Goal: Check status: Check status

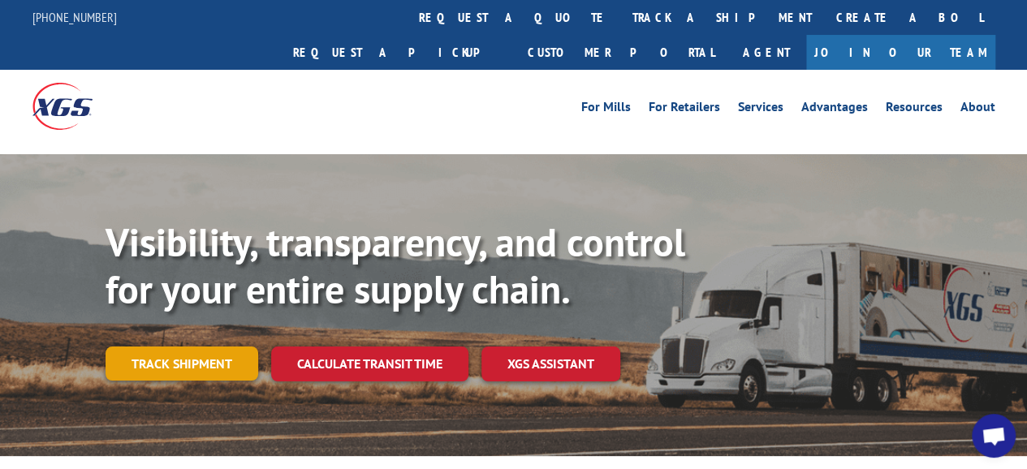
click at [203, 347] on link "Track shipment" at bounding box center [182, 364] width 153 height 34
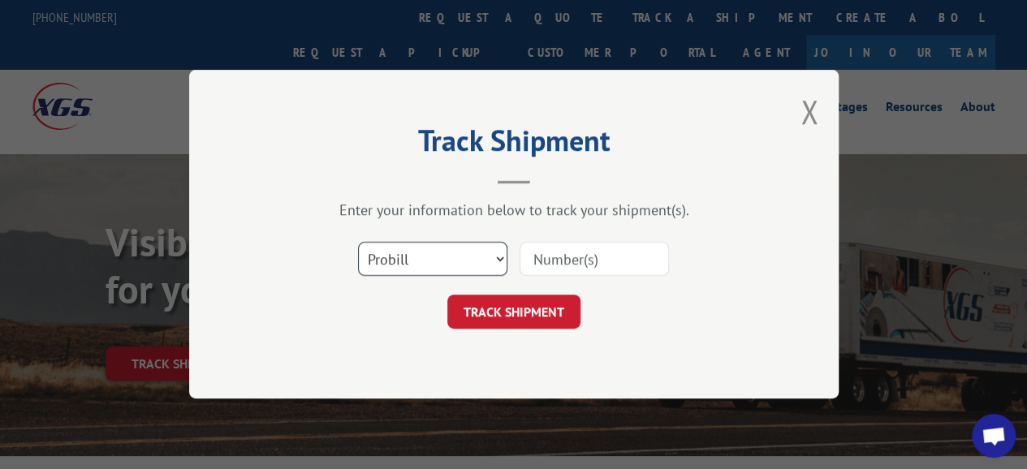
click at [501, 256] on select "Select category... Probill BOL PO" at bounding box center [432, 260] width 149 height 34
select select "bol"
click at [358, 243] on select "Select category... Probill BOL PO" at bounding box center [432, 260] width 149 height 34
click at [585, 259] on input at bounding box center [594, 260] width 149 height 34
paste input "6FV8706"
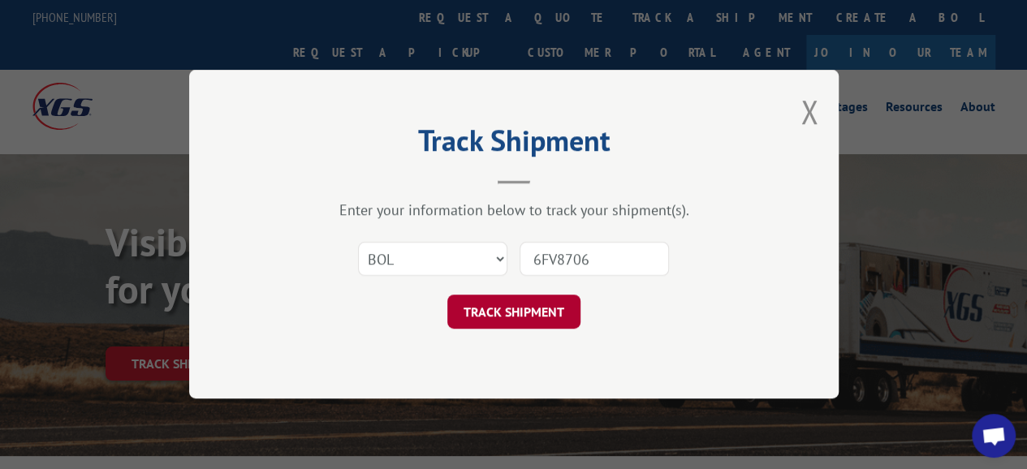
type input "6FV8706"
click at [534, 324] on button "TRACK SHIPMENT" at bounding box center [514, 313] width 133 height 34
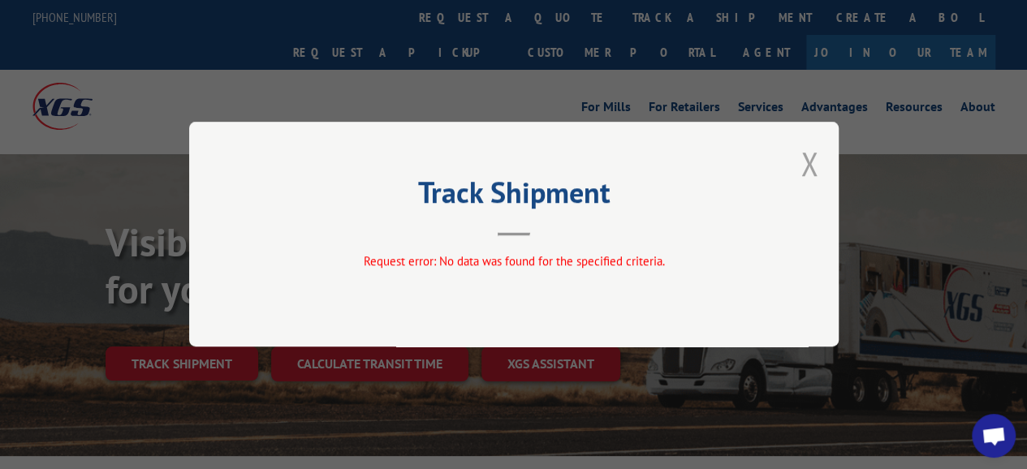
click at [811, 163] on button "Close modal" at bounding box center [810, 163] width 18 height 43
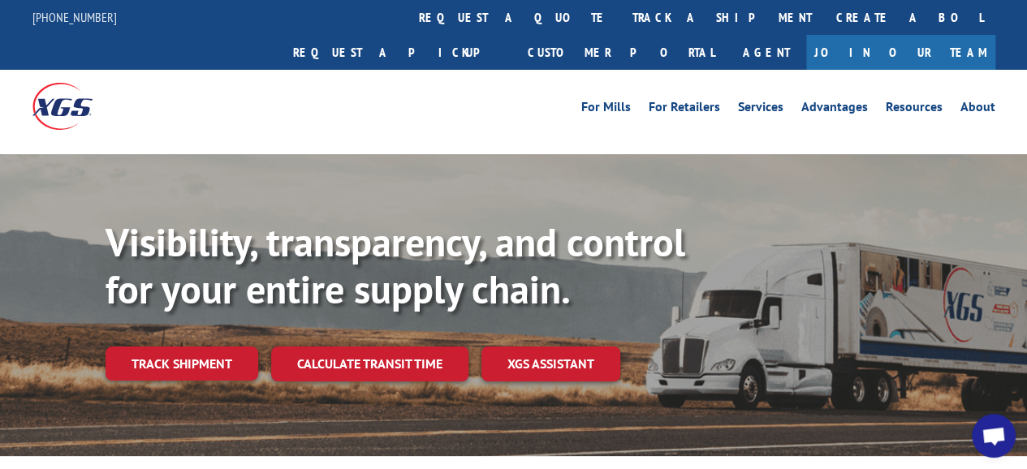
click at [995, 443] on span "Open chat" at bounding box center [994, 437] width 26 height 21
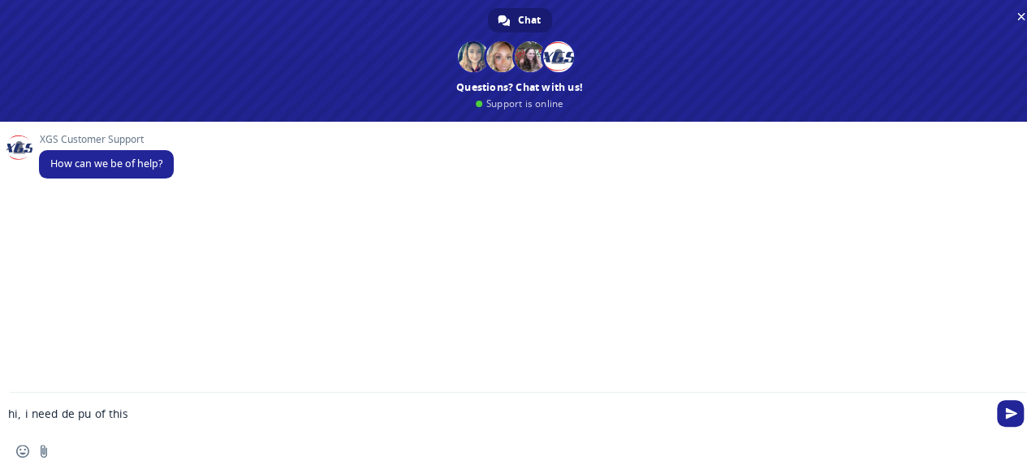
paste textarea "Compose your message..."
paste textarea "6FV8706"
click at [75, 409] on textarea "hi, i need de pu of this 6FV8706" at bounding box center [493, 418] width 971 height 29
type textarea "hi, i need the pu of this 6FV8706"
click at [1014, 415] on span "Send" at bounding box center [1012, 411] width 12 height 12
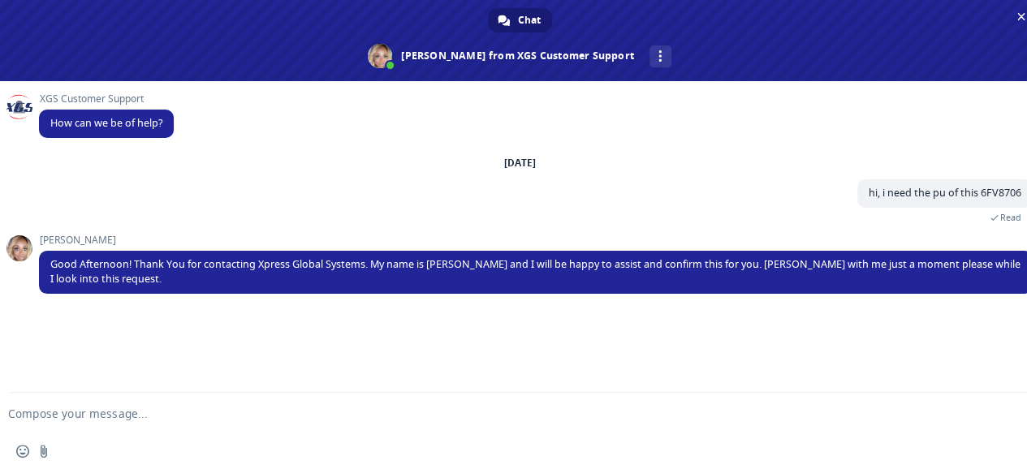
click at [80, 415] on textarea "Compose your message..." at bounding box center [493, 414] width 971 height 15
type textarea "o"
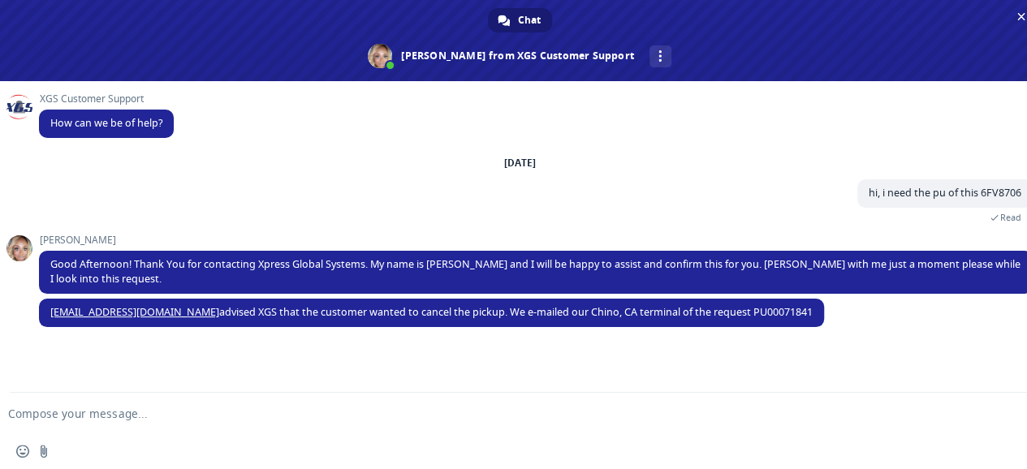
click at [63, 412] on textarea "Compose your message..." at bounding box center [493, 414] width 971 height 15
type textarea "ok, thank you"
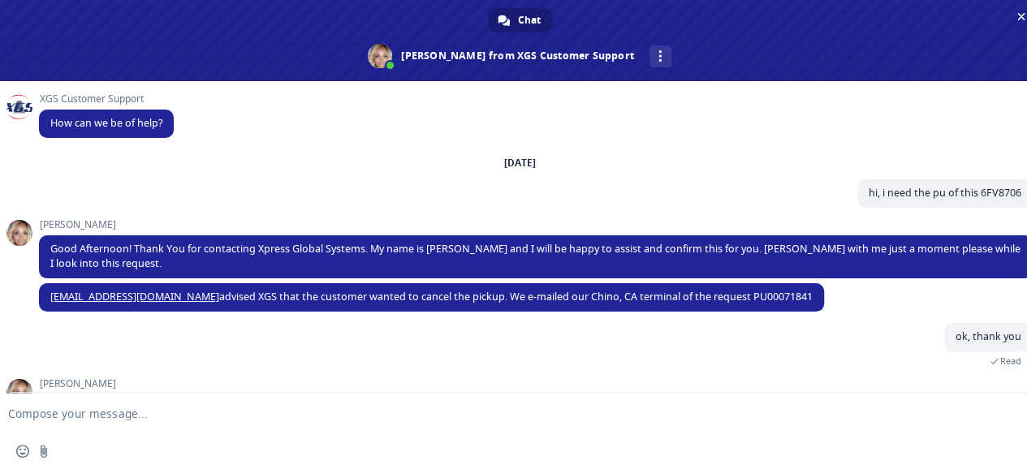
scroll to position [116, 0]
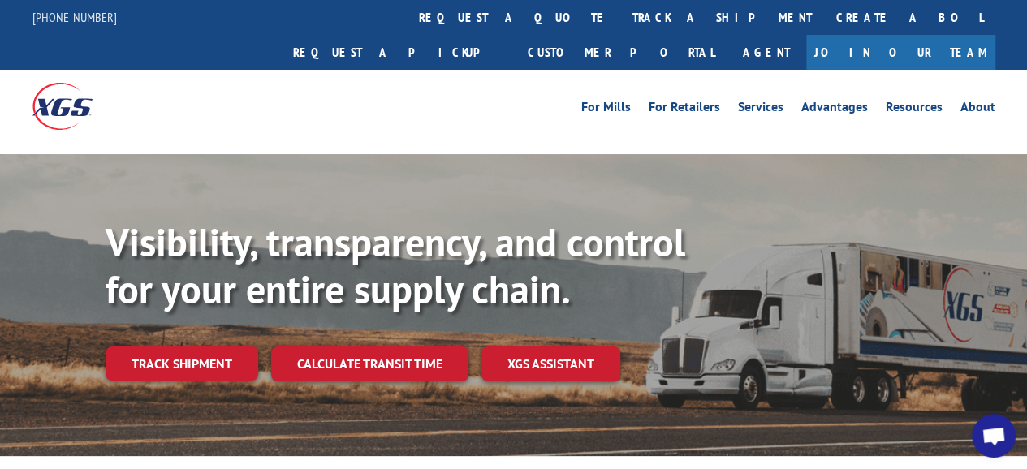
scroll to position [116, 0]
click at [196, 347] on link "Track shipment" at bounding box center [182, 364] width 153 height 34
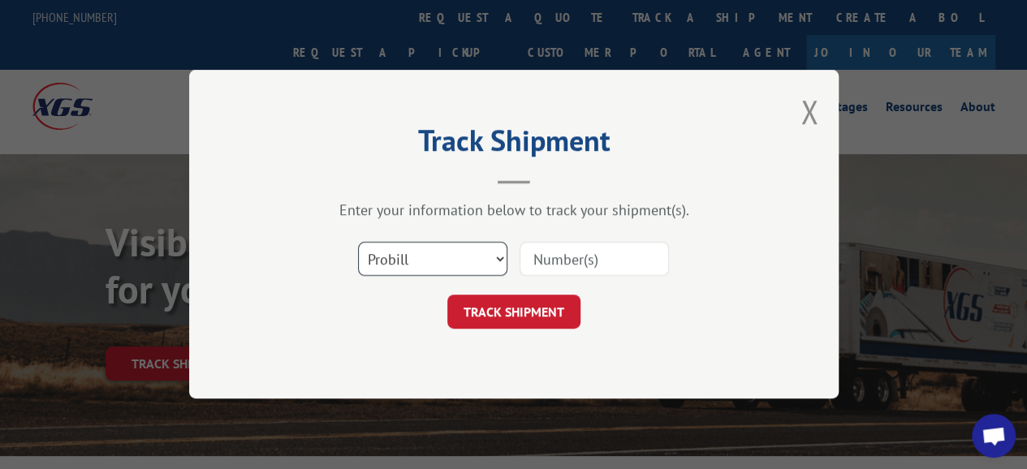
click at [493, 256] on select "Select category... Probill BOL PO" at bounding box center [432, 260] width 149 height 34
select select "bol"
click at [358, 243] on select "Select category... Probill BOL PO" at bounding box center [432, 260] width 149 height 34
click at [601, 255] on input at bounding box center [594, 260] width 149 height 34
click at [570, 266] on input at bounding box center [594, 260] width 149 height 34
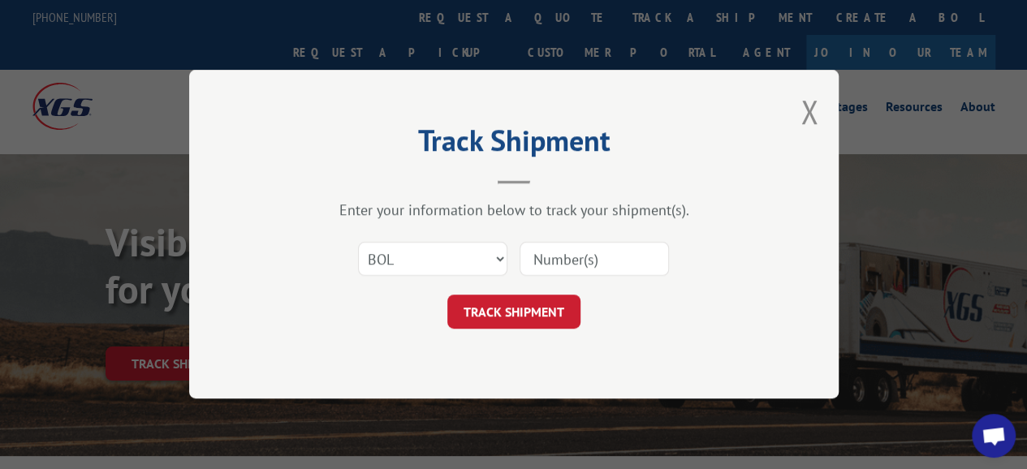
paste input "6EK2491"
type input "6EK2491"
click at [540, 316] on button "TRACK SHIPMENT" at bounding box center [514, 313] width 133 height 34
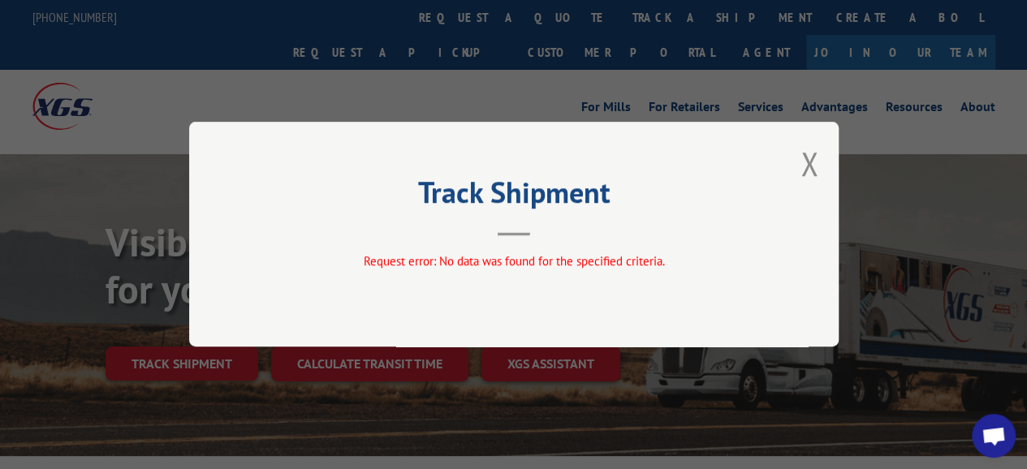
click at [802, 172] on button "Close modal" at bounding box center [810, 163] width 18 height 43
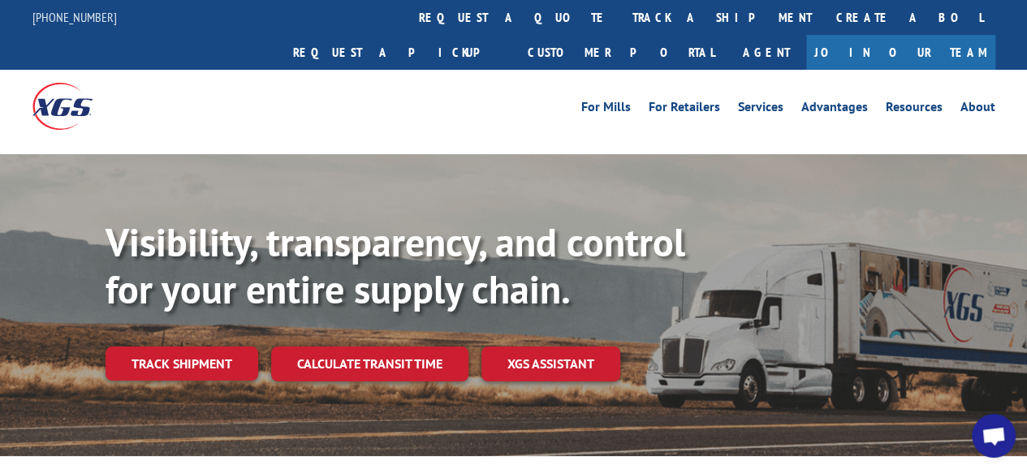
click at [991, 440] on span "Open chat" at bounding box center [994, 437] width 26 height 21
click at [997, 443] on span "Open chat" at bounding box center [994, 437] width 26 height 21
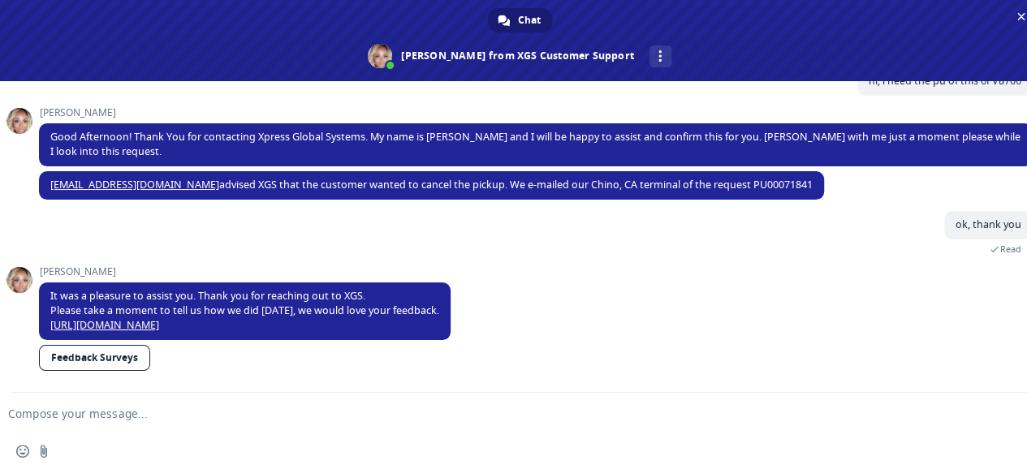
click at [76, 413] on textarea "Compose your message..." at bounding box center [493, 414] width 971 height 15
type textarea "hello"
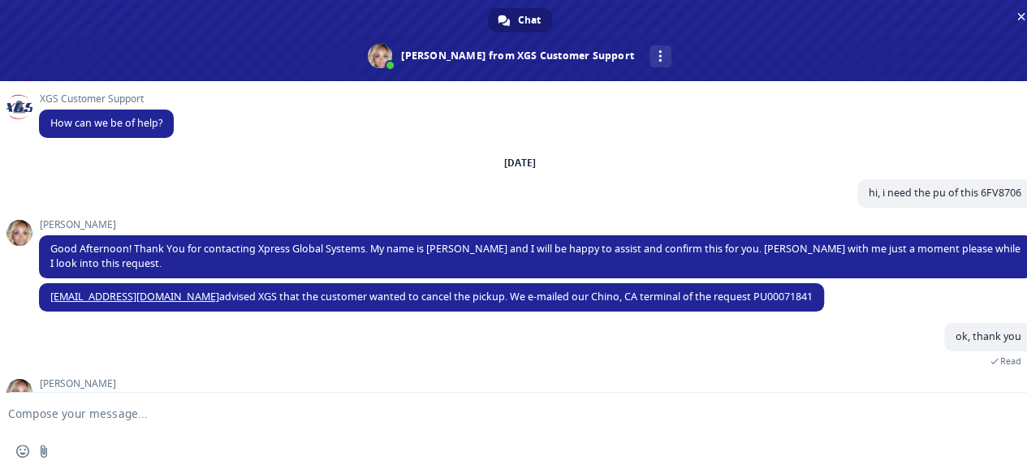
scroll to position [244, 0]
click at [141, 415] on textarea "Compose your message..." at bounding box center [493, 414] width 971 height 15
paste textarea "Compose your message..."
paste textarea "6EK2491"
click at [101, 415] on textarea "Please, I need ths status of this 6EK2491" at bounding box center [493, 418] width 971 height 29
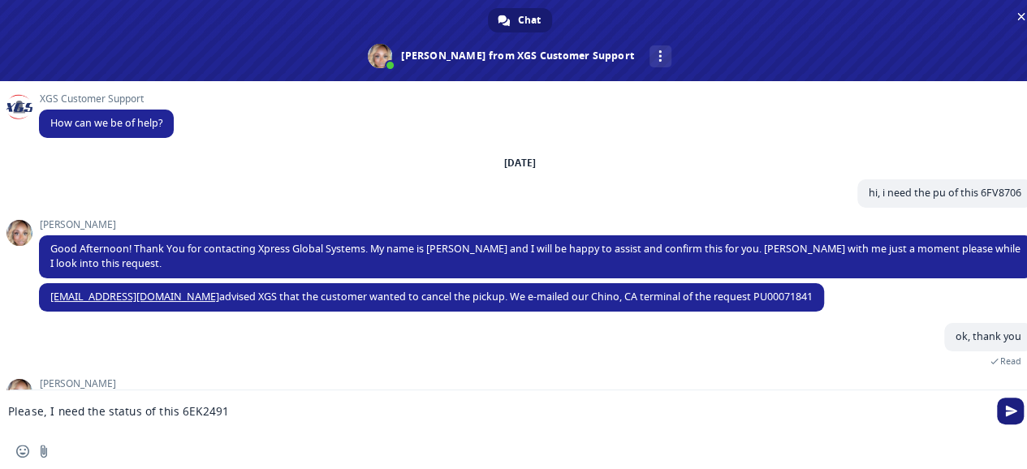
type textarea "Please, I need the status of this 6EK2491"
click at [1008, 417] on span "Send" at bounding box center [1010, 411] width 27 height 27
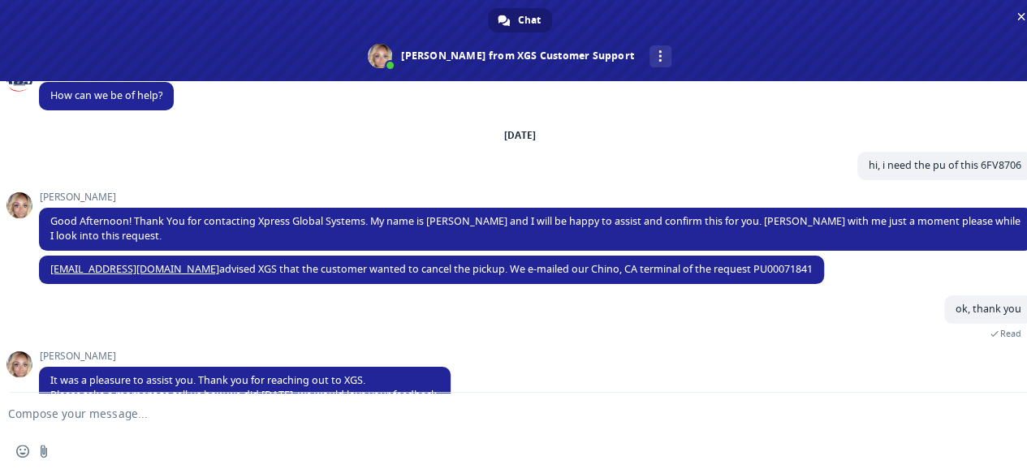
scroll to position [190, 0]
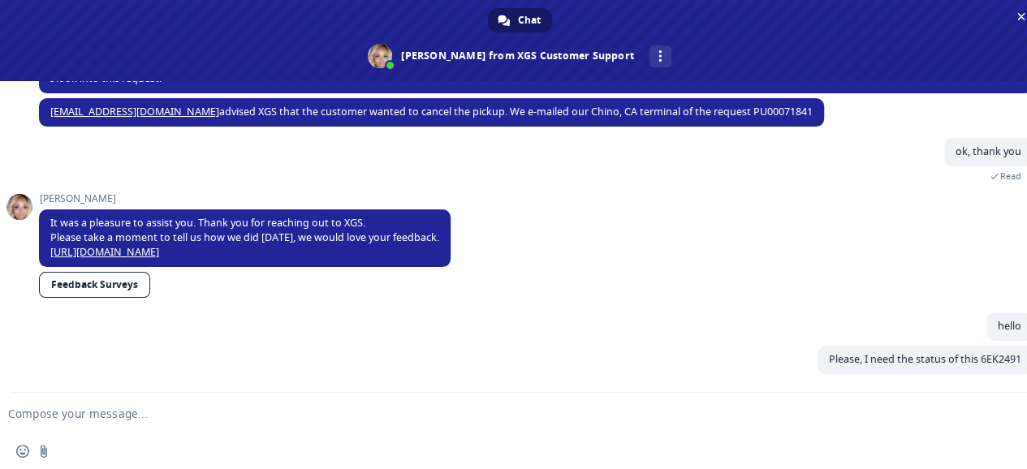
click at [515, 23] on div "Chat" at bounding box center [520, 20] width 64 height 24
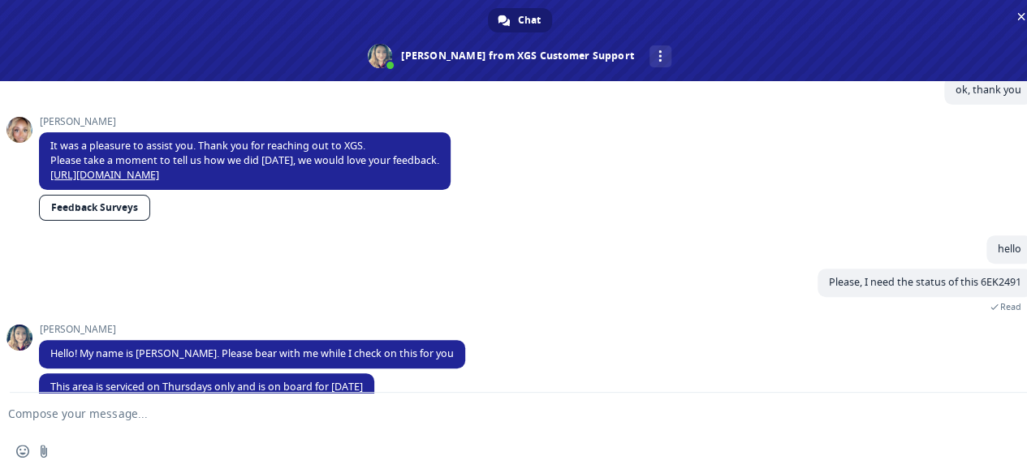
scroll to position [281, 0]
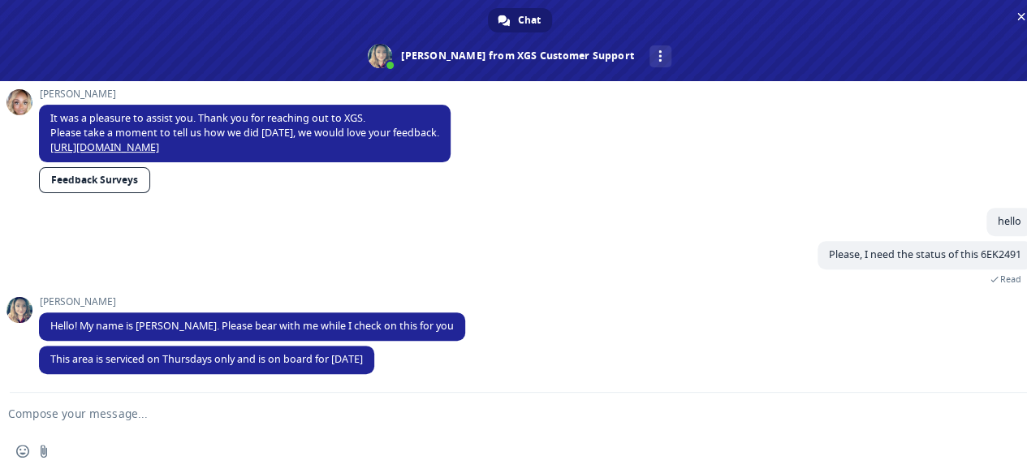
click at [50, 406] on form at bounding box center [501, 415] width 971 height 44
click at [72, 413] on textarea "Compose your message..." at bounding box center [493, 414] width 971 height 15
type textarea "ok. thank you"
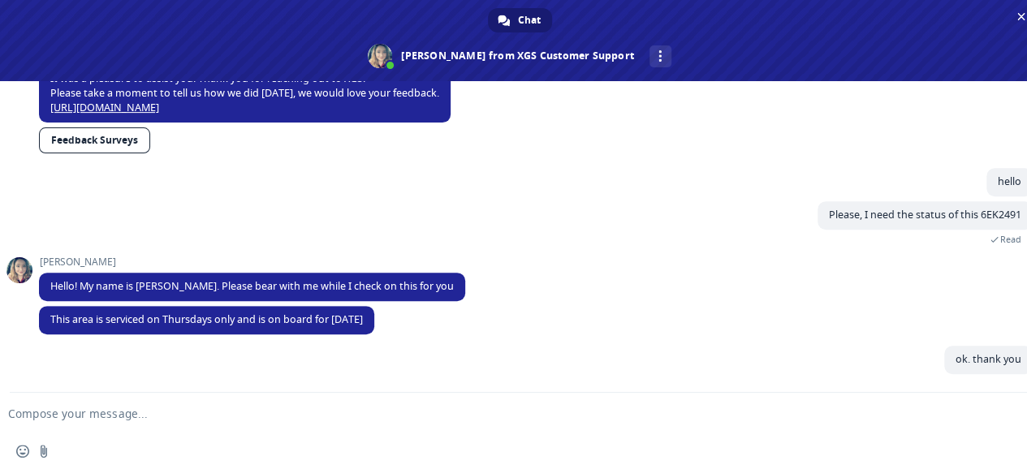
scroll to position [321, 0]
drag, startPoint x: 50, startPoint y: 317, endPoint x: 462, endPoint y: 325, distance: 412.7
click at [462, 325] on div "Megan This area is serviced on Thursdays only and is on board for tomorrow 10/1…" at bounding box center [536, 326] width 994 height 40
drag, startPoint x: 416, startPoint y: 315, endPoint x: 45, endPoint y: 320, distance: 371.2
click at [47, 320] on span "This area is serviced on Thursdays only and is on board for tomorrow 10/16" at bounding box center [206, 320] width 335 height 28
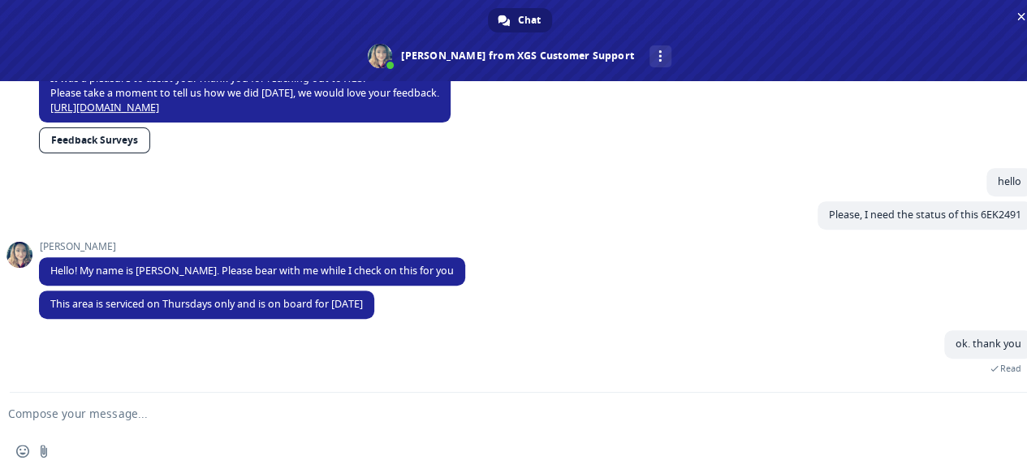
copy span "This area is serviced on Thursdays only and is on board for tomorrow 10/16"
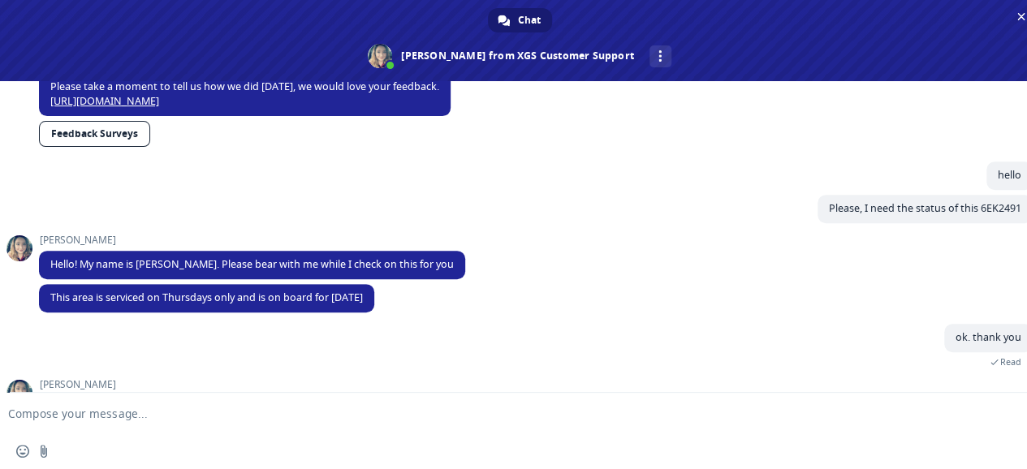
scroll to position [409, 0]
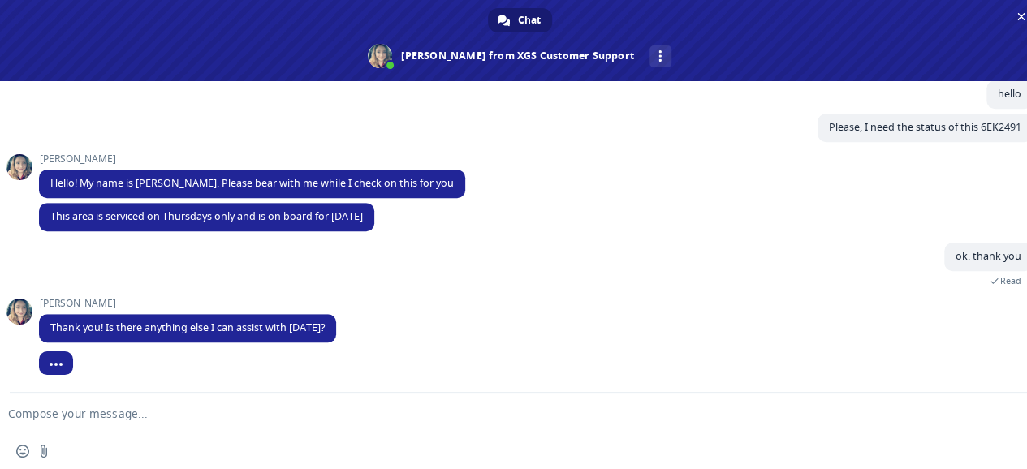
click at [159, 413] on textarea "Compose your message..." at bounding box center [493, 414] width 971 height 15
type textarea "no, thank you"
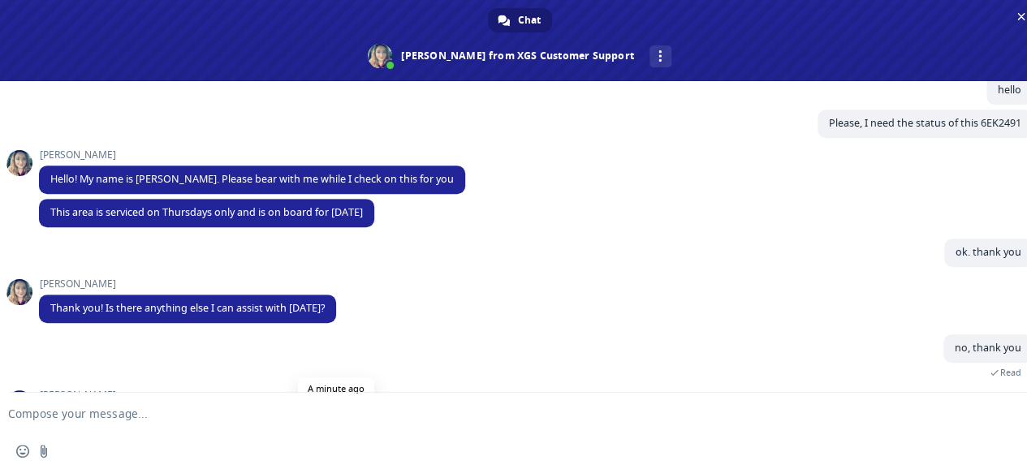
scroll to position [490, 0]
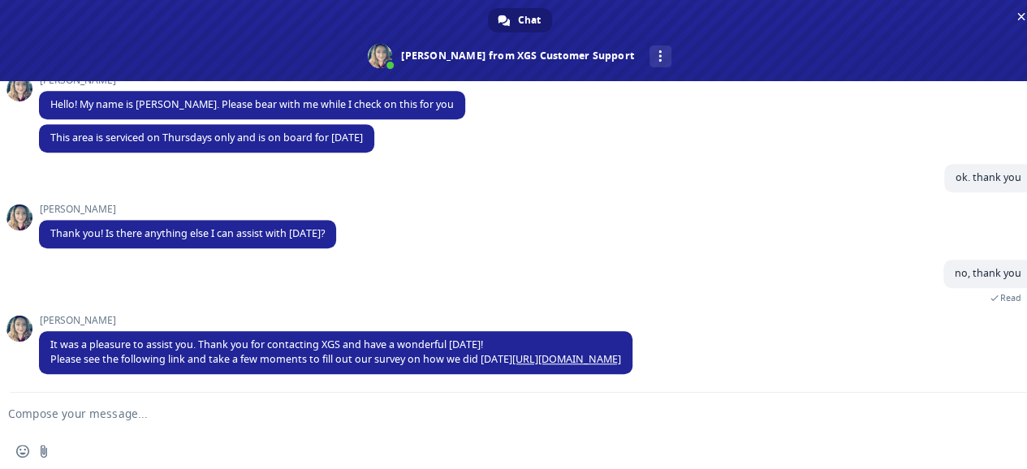
click at [58, 412] on textarea "Compose your message..." at bounding box center [493, 414] width 971 height 15
drag, startPoint x: 128, startPoint y: 415, endPoint x: 74, endPoint y: 412, distance: 54.5
click at [74, 412] on textarea "megan Sorry , i fogot" at bounding box center [493, 414] width 971 height 15
type textarea "megan Sorry, this has DRV assg?"
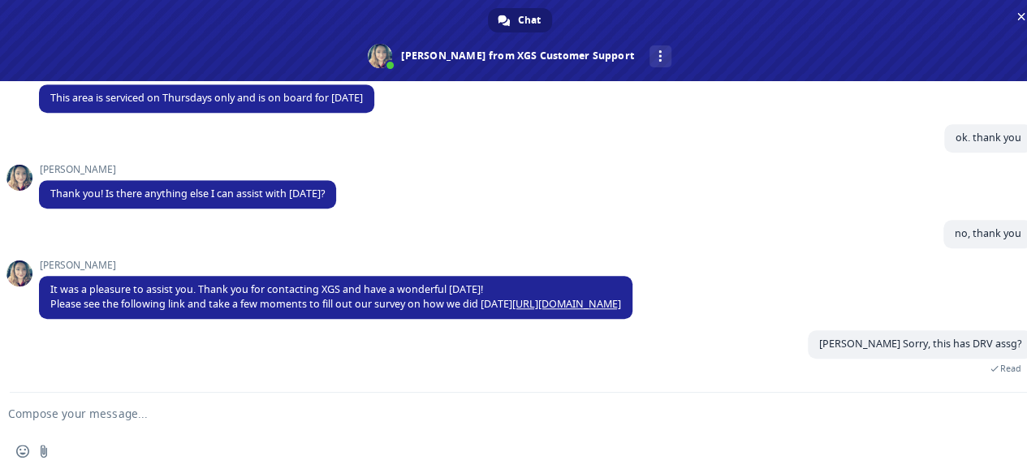
scroll to position [586, 0]
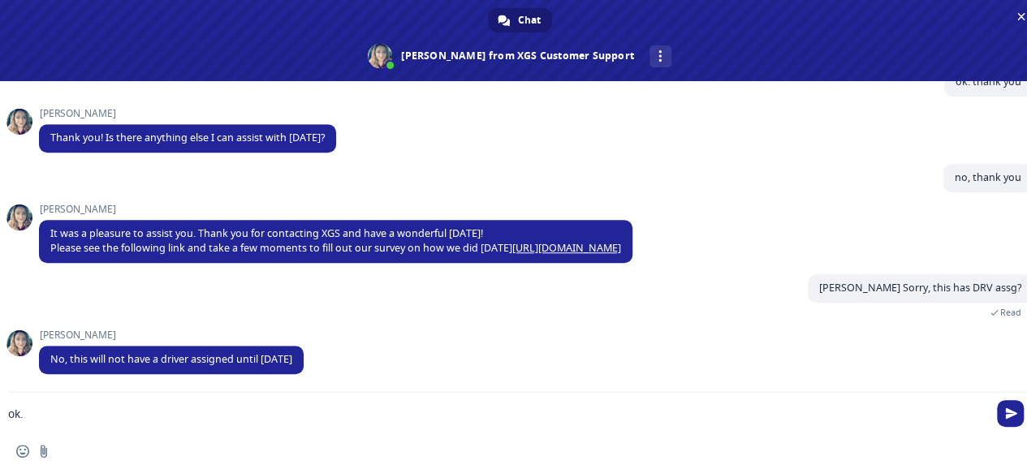
type textarea "ok."
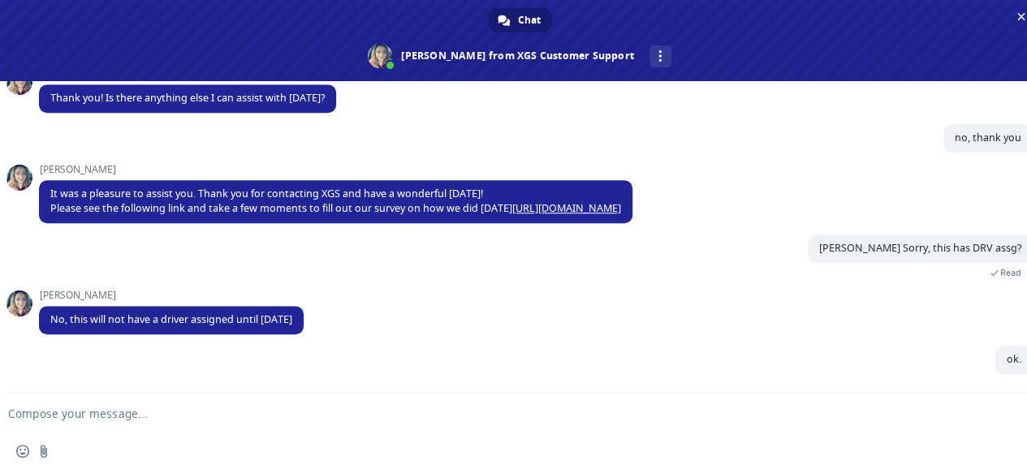
scroll to position [627, 0]
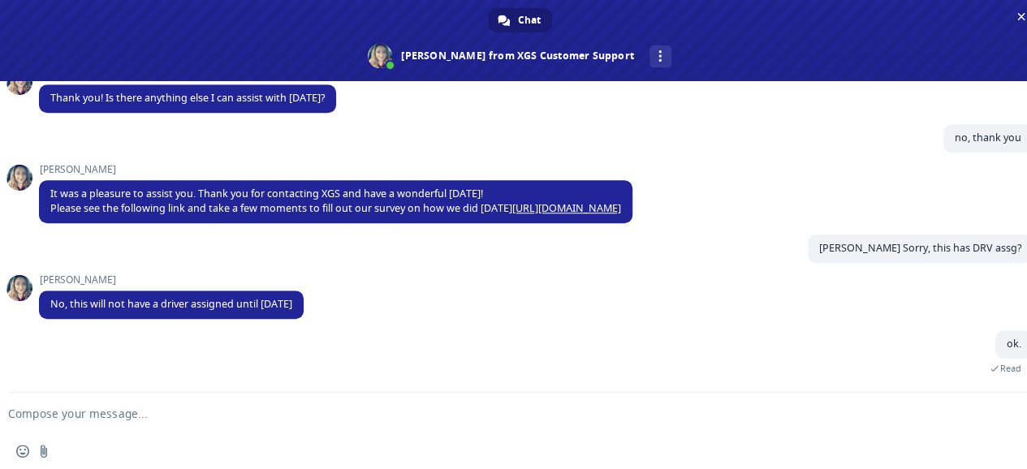
drag, startPoint x: 50, startPoint y: 303, endPoint x: 323, endPoint y: 307, distance: 273.8
click at [323, 307] on div "Megan No, this will not have a driver assigned until tomorrow Just now" at bounding box center [536, 303] width 994 height 56
